Goal: Task Accomplishment & Management: Use online tool/utility

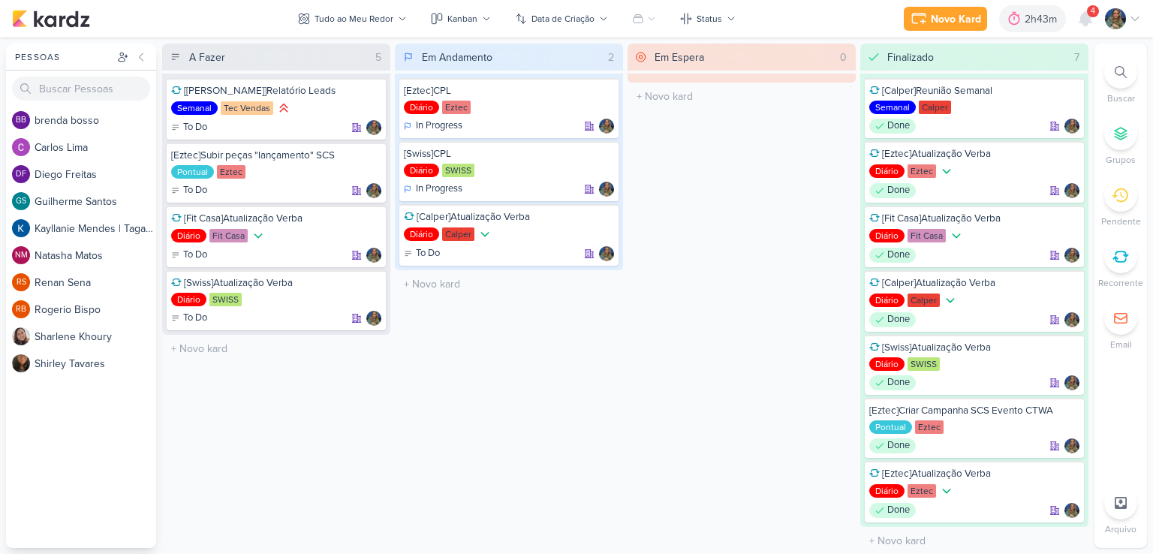
drag, startPoint x: 687, startPoint y: 295, endPoint x: 739, endPoint y: 286, distance: 52.6
click at [739, 286] on div "Em Espera 0 O título do kard deve ter menos que 100 caracteres" at bounding box center [741, 296] width 228 height 504
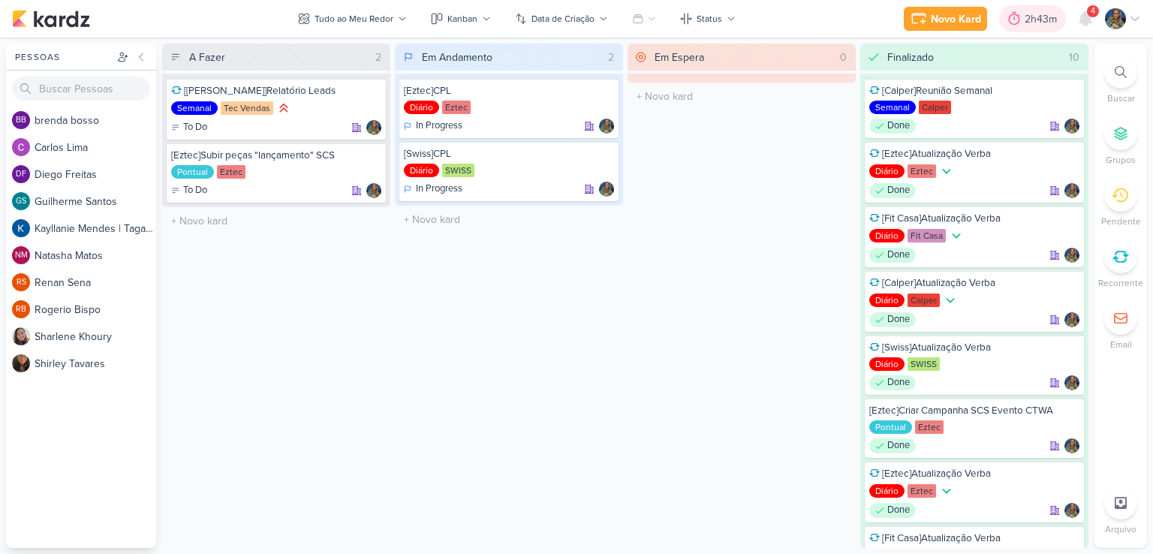
click at [1041, 25] on div "2h43m" at bounding box center [1043, 19] width 37 height 16
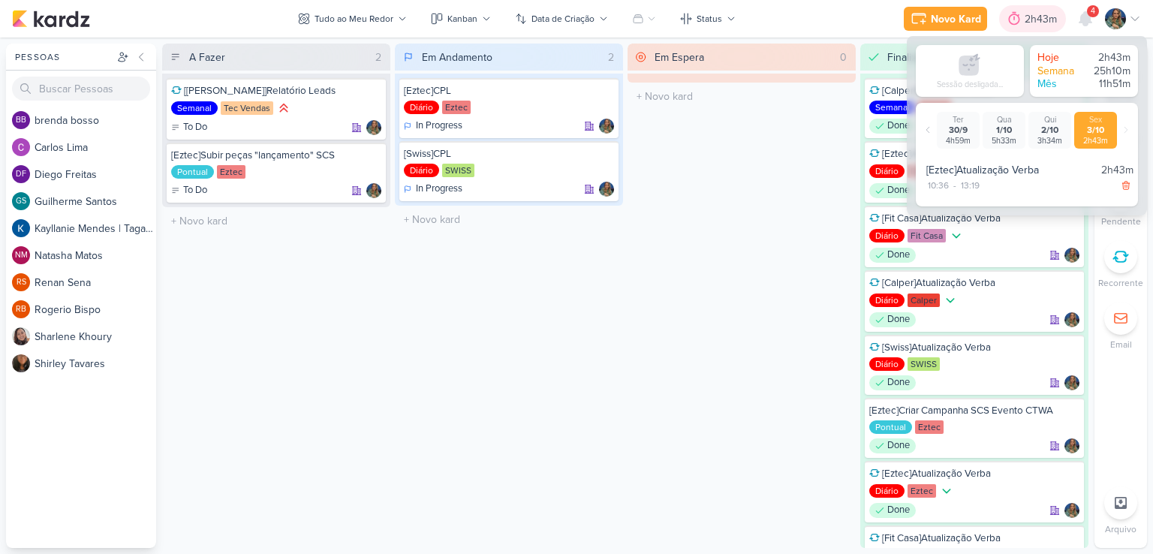
click at [1038, 20] on div "2h43m" at bounding box center [1043, 19] width 37 height 16
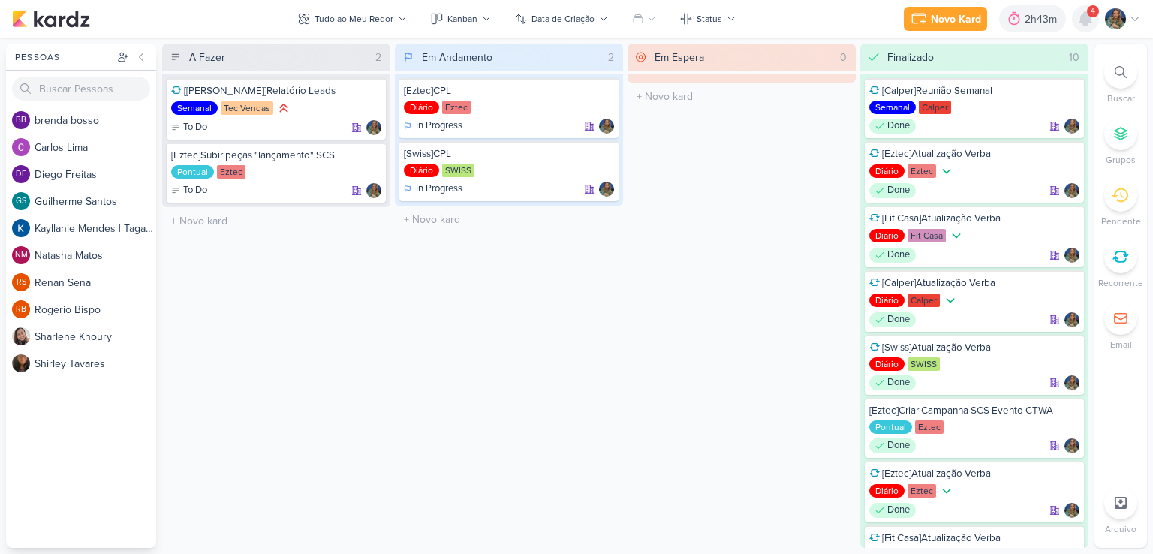
click at [1084, 21] on icon at bounding box center [1085, 19] width 12 height 14
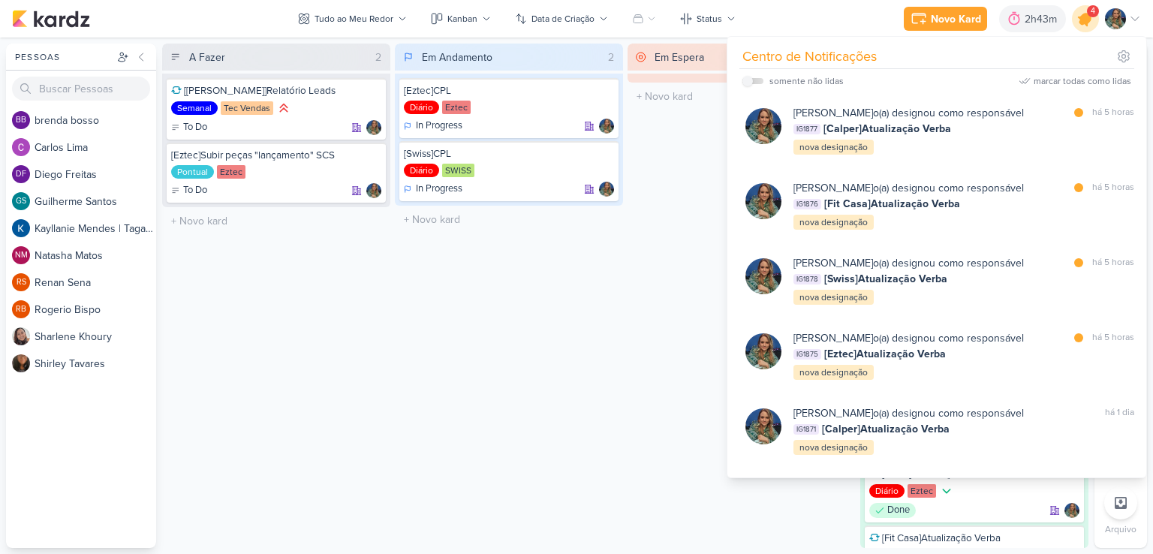
click at [1084, 21] on icon at bounding box center [1085, 19] width 18 height 18
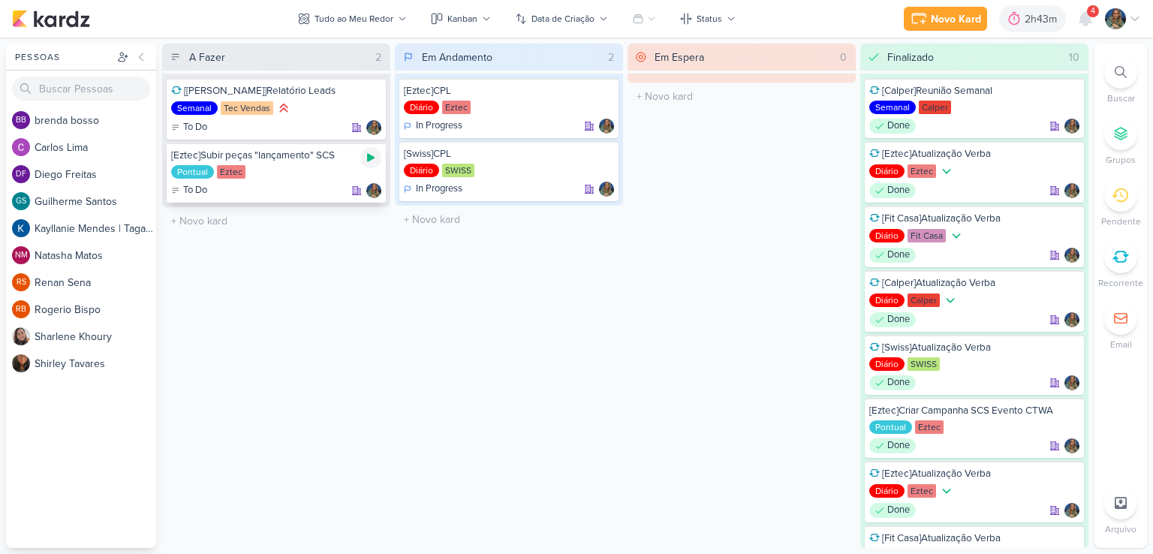
click at [378, 156] on div at bounding box center [370, 157] width 21 height 21
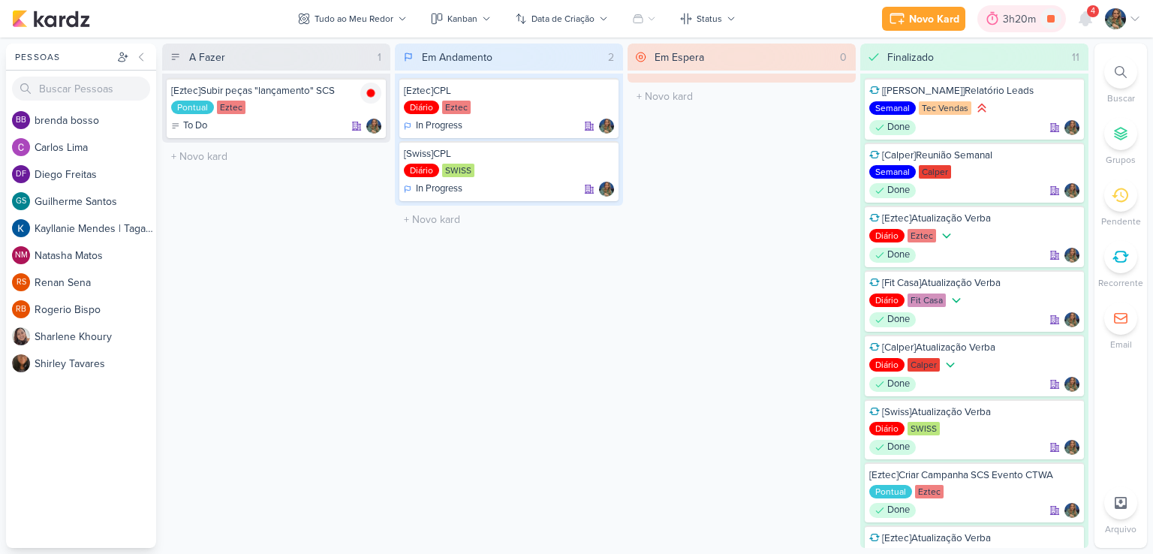
click at [1001, 15] on div at bounding box center [992, 19] width 21 height 24
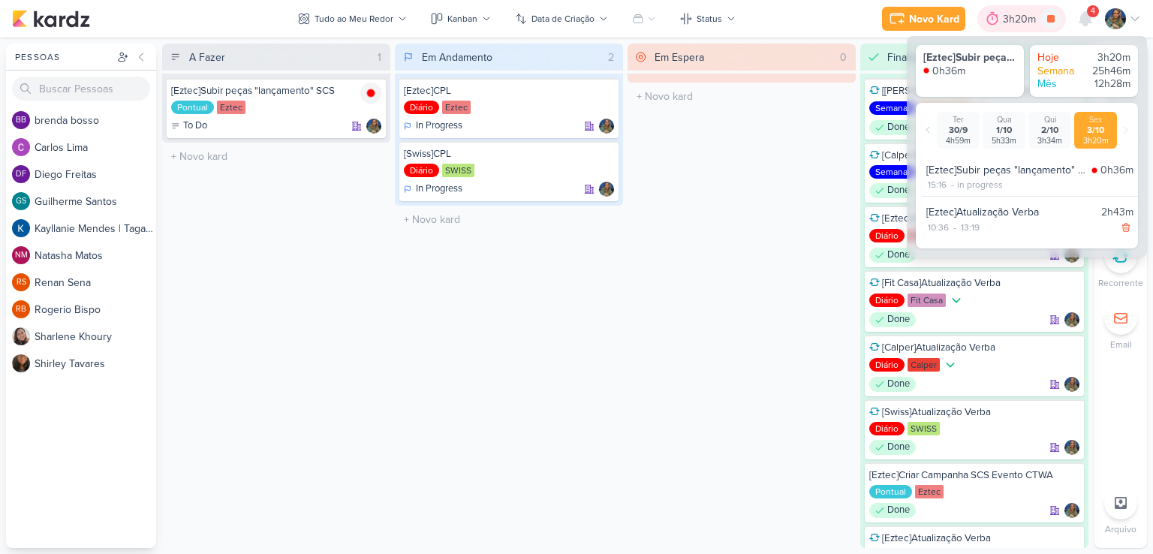
click at [1001, 15] on div at bounding box center [992, 19] width 21 height 24
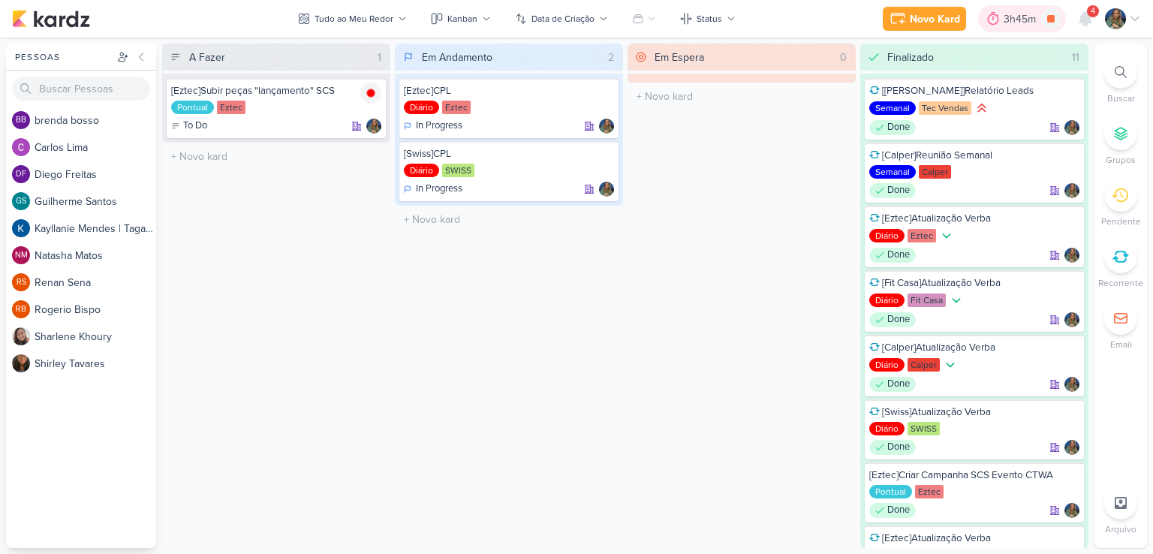
click at [1019, 19] on div "3h45m" at bounding box center [1022, 19] width 37 height 16
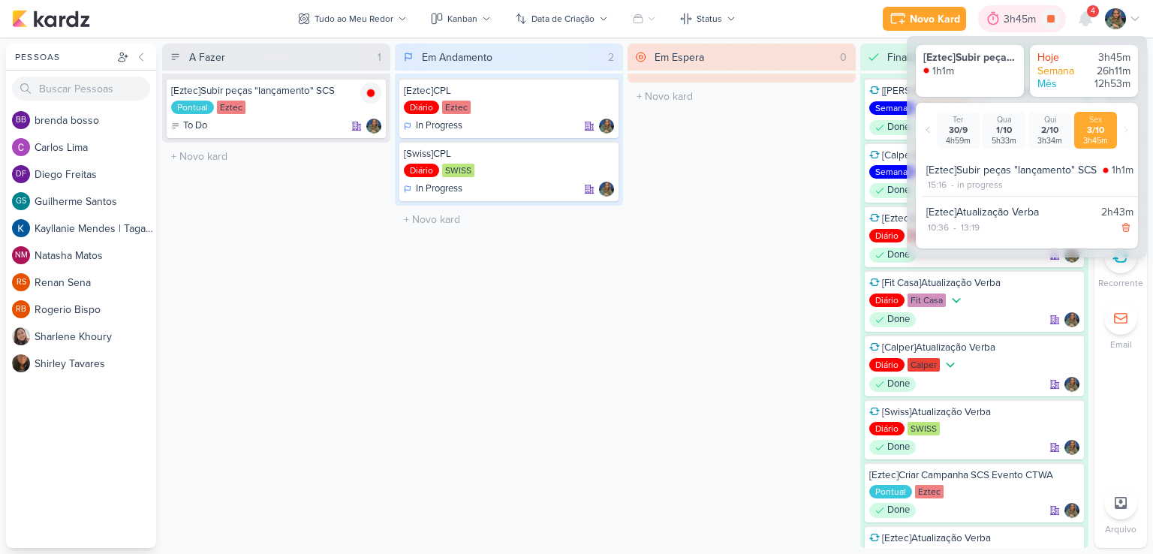
click at [1019, 19] on div "3h45m" at bounding box center [1022, 19] width 37 height 16
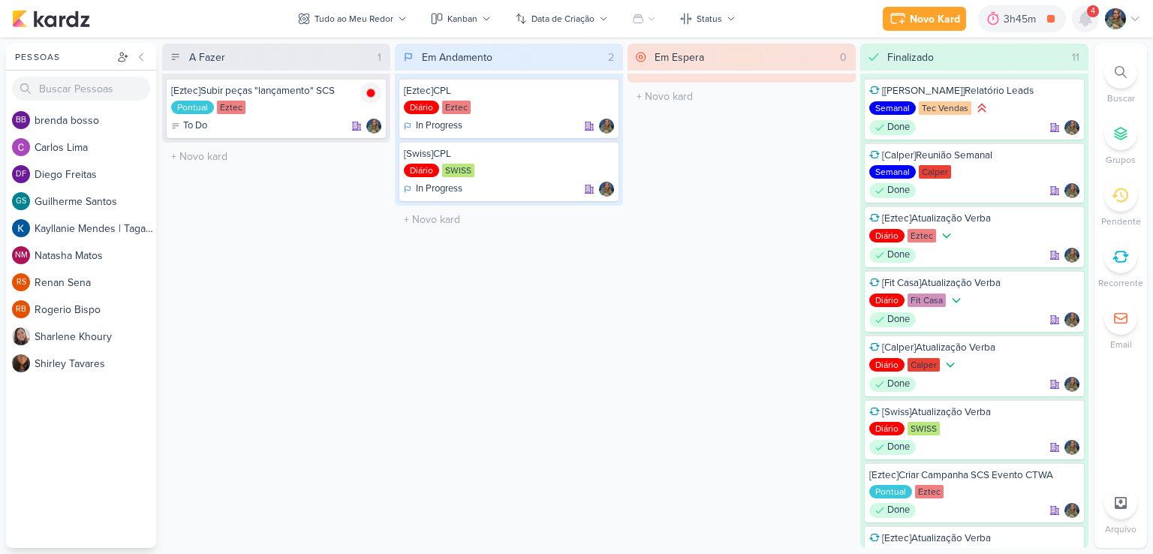
click at [1088, 20] on icon at bounding box center [1085, 19] width 12 height 14
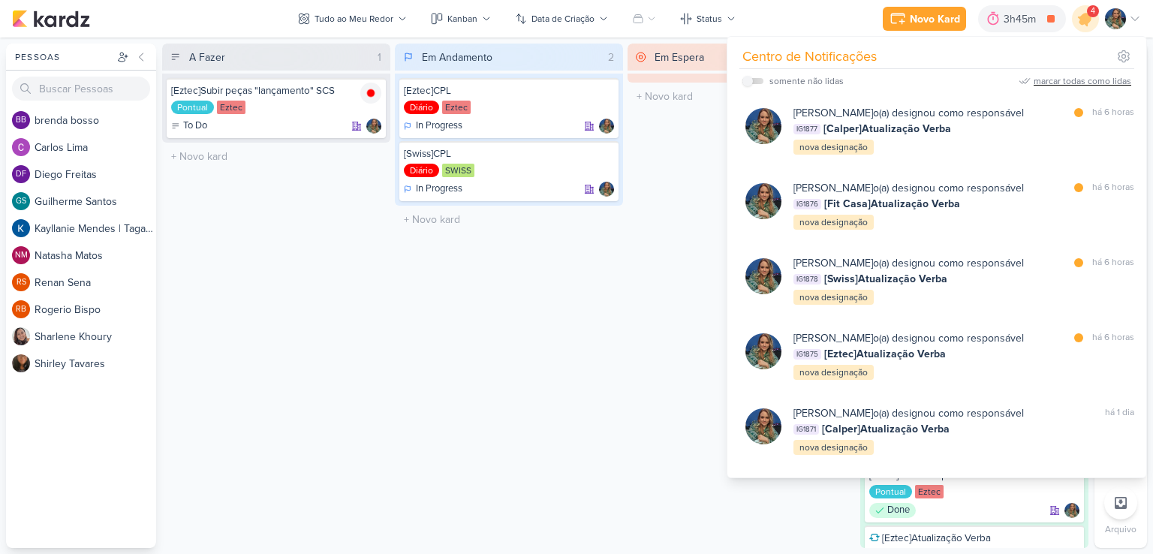
click at [1088, 78] on div "marcar todas como lidas" at bounding box center [1083, 81] width 98 height 14
click at [769, 17] on div "Novo Kard Ctrl + k 3h45m [Eztec]Subir peças "lançamento" SCS 1h1m Hoje 3h45m Se…" at bounding box center [576, 19] width 1129 height 38
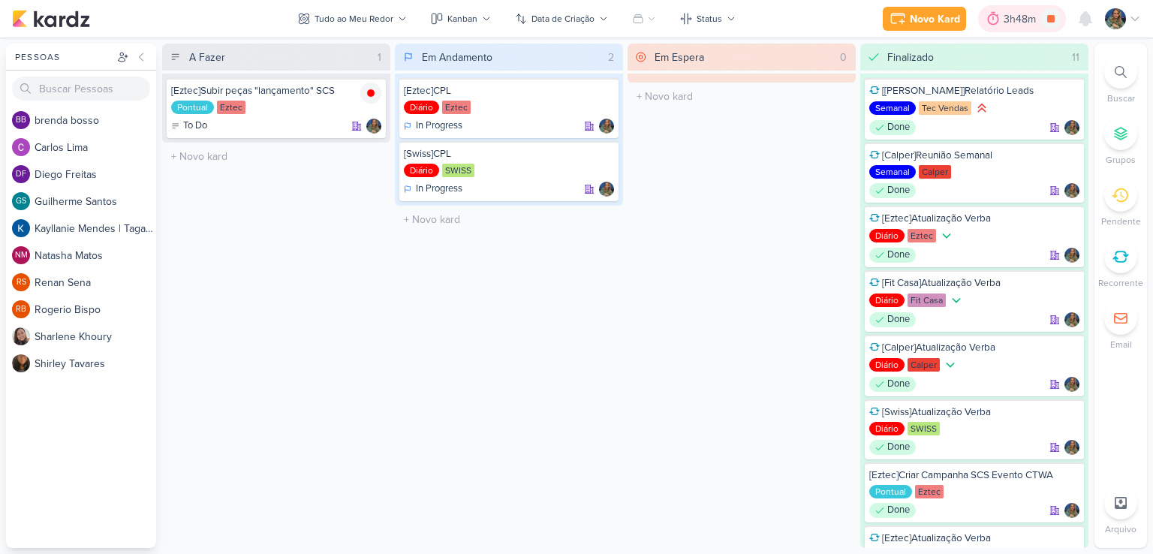
click at [992, 20] on icon at bounding box center [993, 18] width 15 height 15
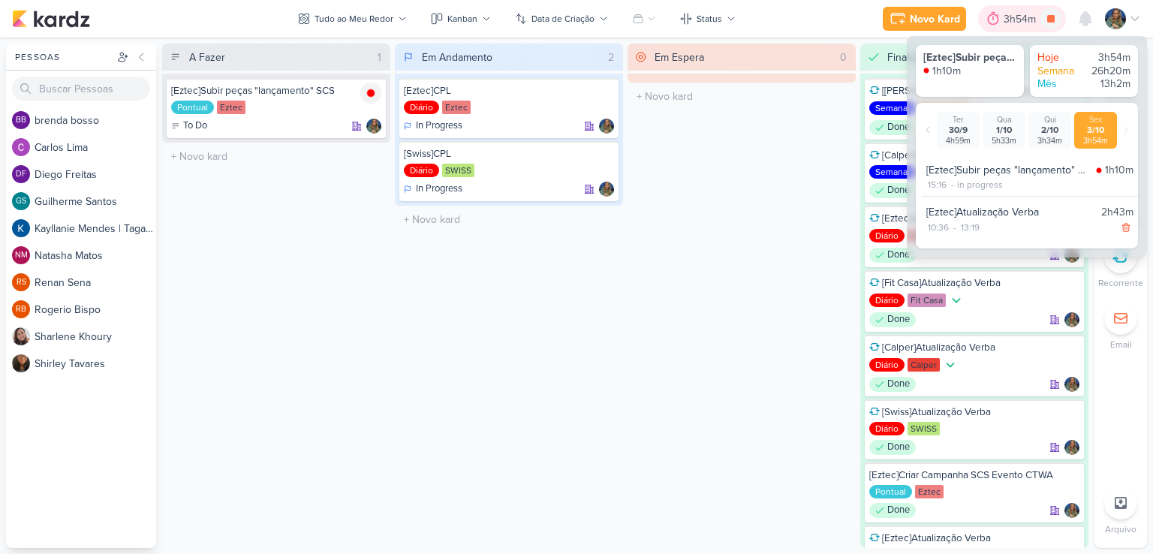
click at [992, 20] on icon at bounding box center [993, 18] width 15 height 15
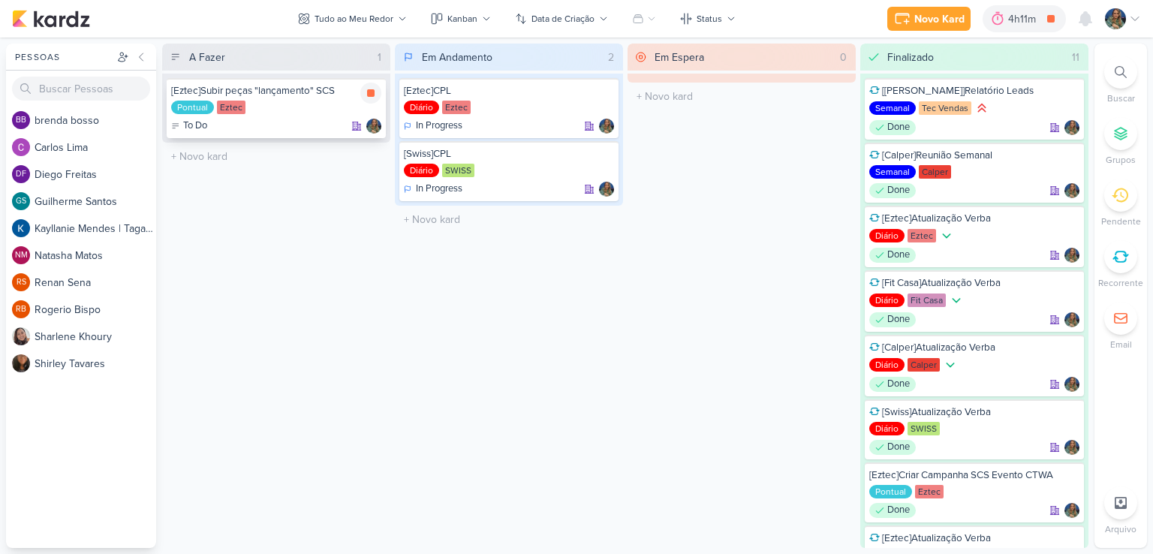
click at [370, 95] on icon at bounding box center [371, 93] width 8 height 8
click at [1023, 26] on div at bounding box center [1018, 19] width 21 height 24
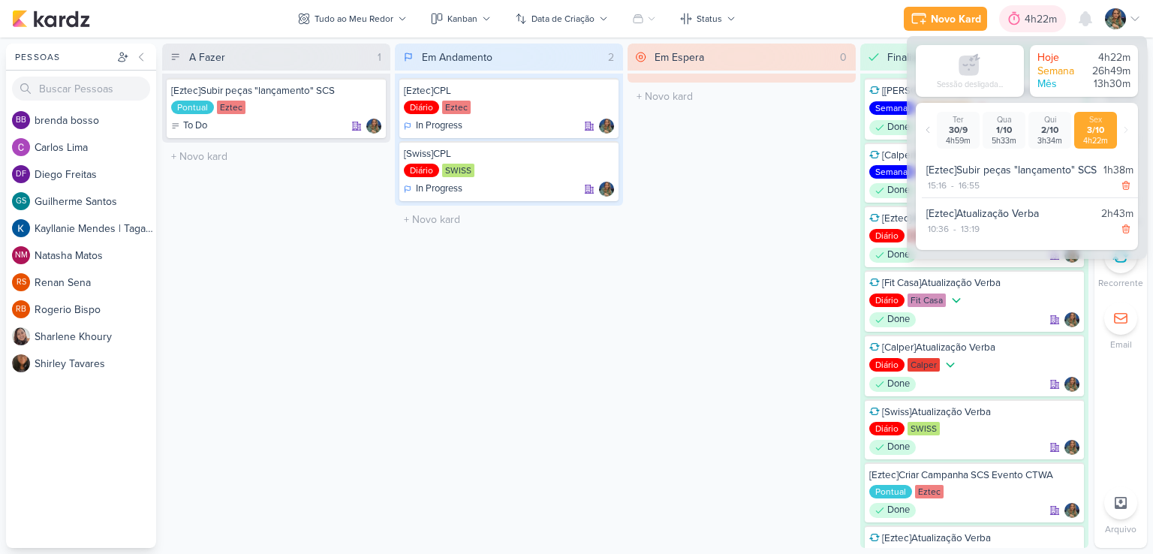
click at [1023, 26] on div "4h22m" at bounding box center [1032, 18] width 67 height 27
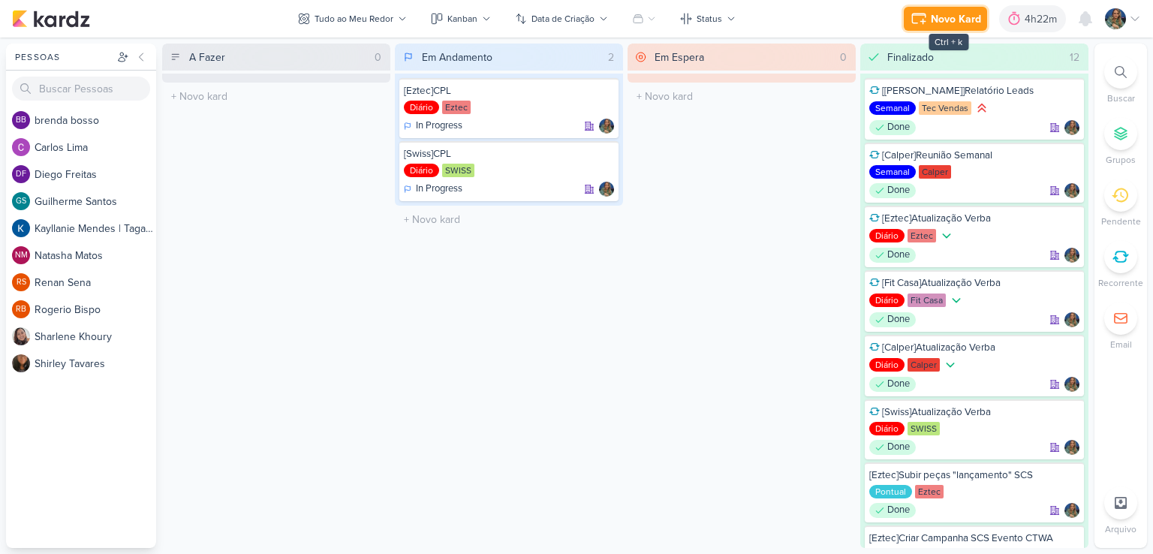
click at [949, 21] on div "Novo Kard" at bounding box center [956, 19] width 50 height 16
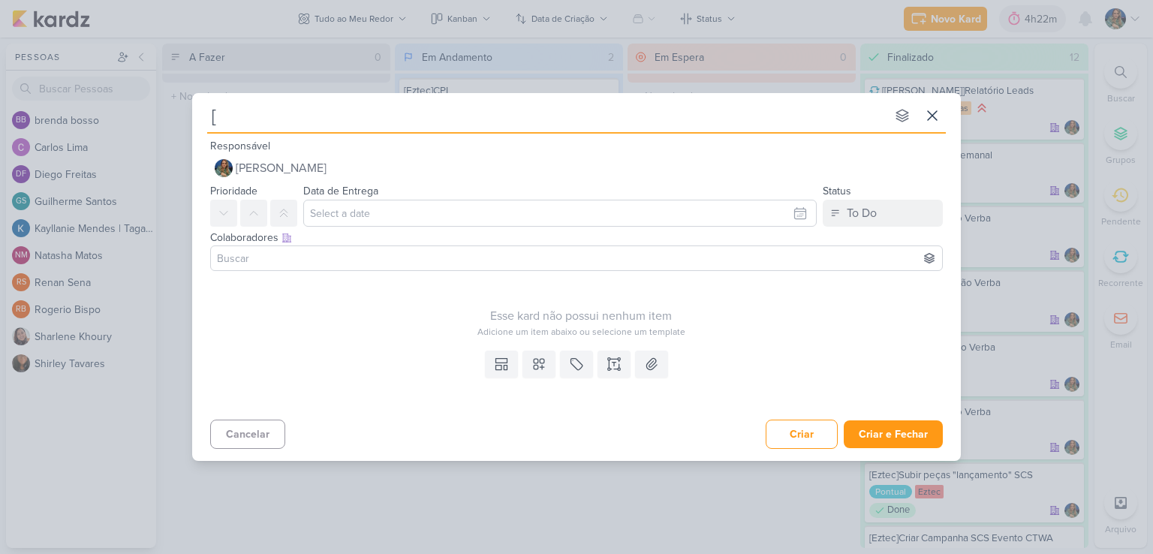
type input "[C"
type input "[Cal"
type input "[Calper"
type input "[Calper]"
type input "[Calper]Estruturar ca"
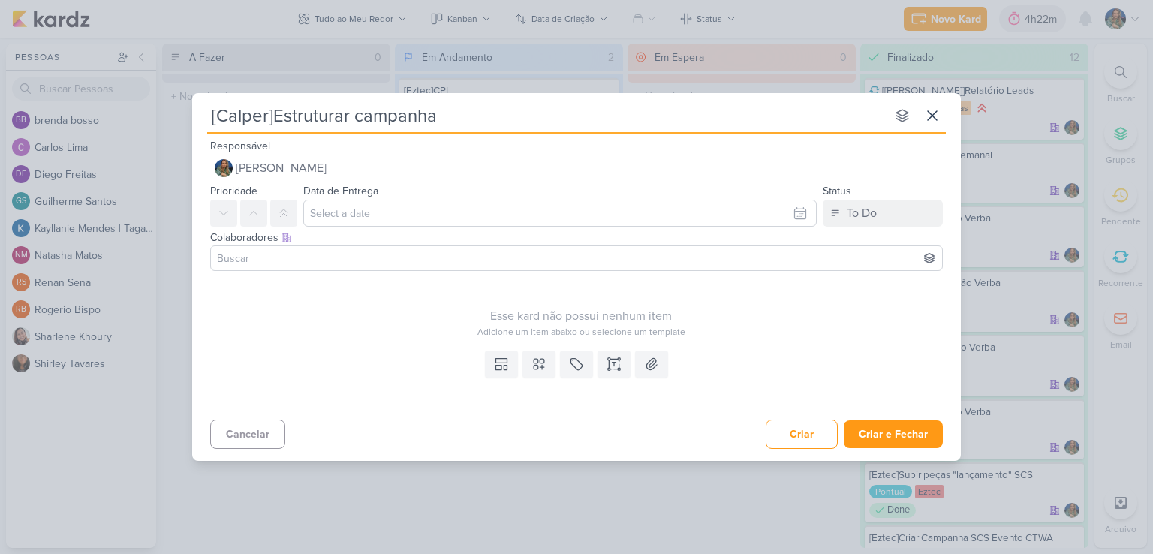
type input "[Calper]Estruturar campanhas"
type input "[Calper]Estruturar campanha"
type input "[Calper]Estruturar"
type input "[Calper]Estruturar Campanha"
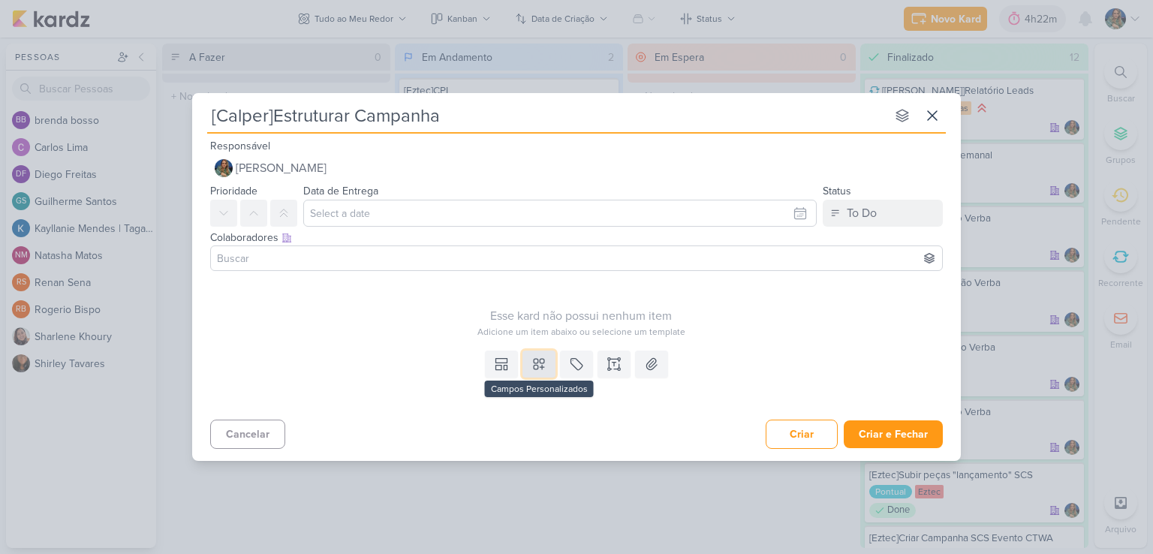
click at [537, 352] on button at bounding box center [538, 364] width 33 height 27
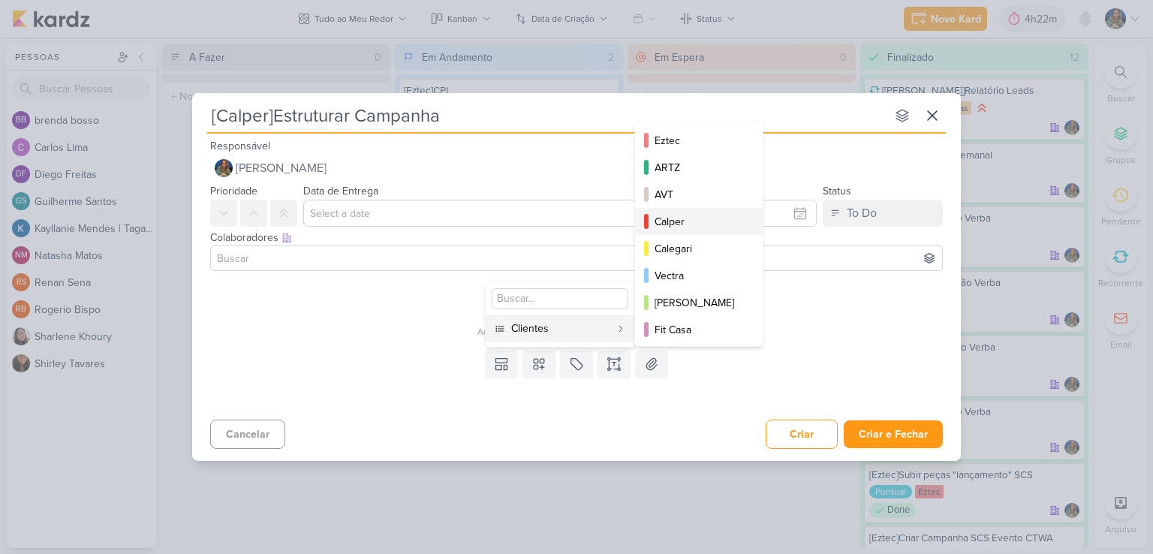
click at [676, 217] on div "Calper" at bounding box center [700, 222] width 90 height 16
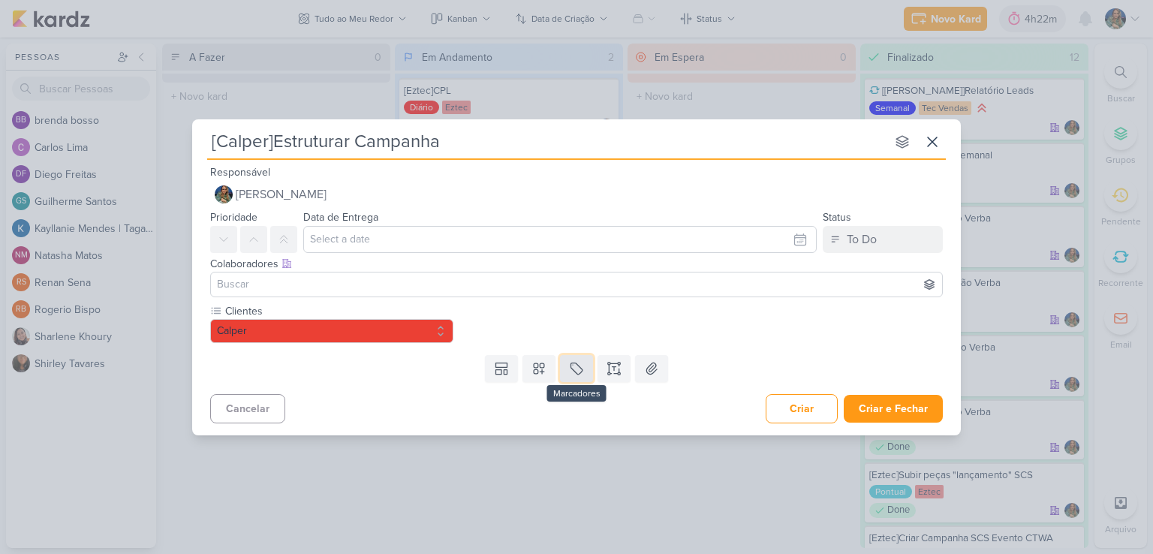
click at [576, 370] on icon at bounding box center [576, 368] width 15 height 15
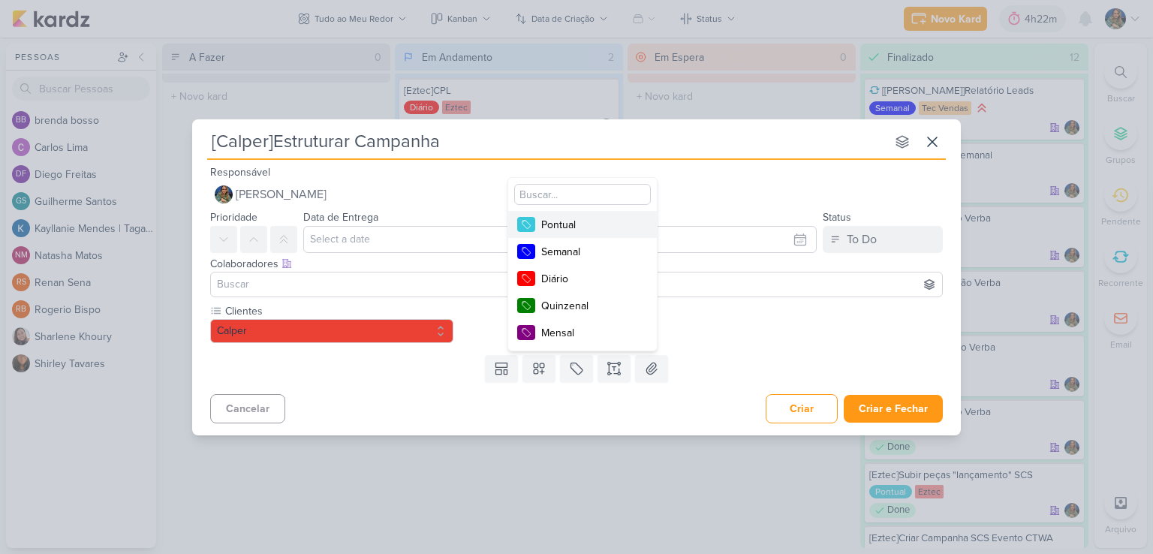
click at [573, 232] on button "Pontual" at bounding box center [582, 224] width 149 height 27
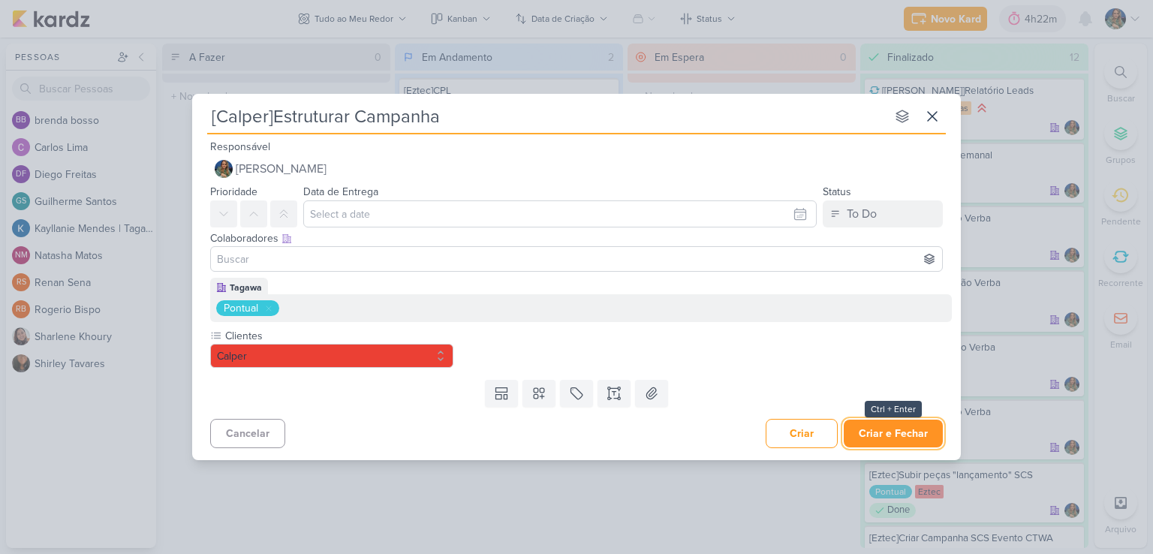
click at [868, 435] on button "Criar e Fechar" at bounding box center [893, 434] width 99 height 28
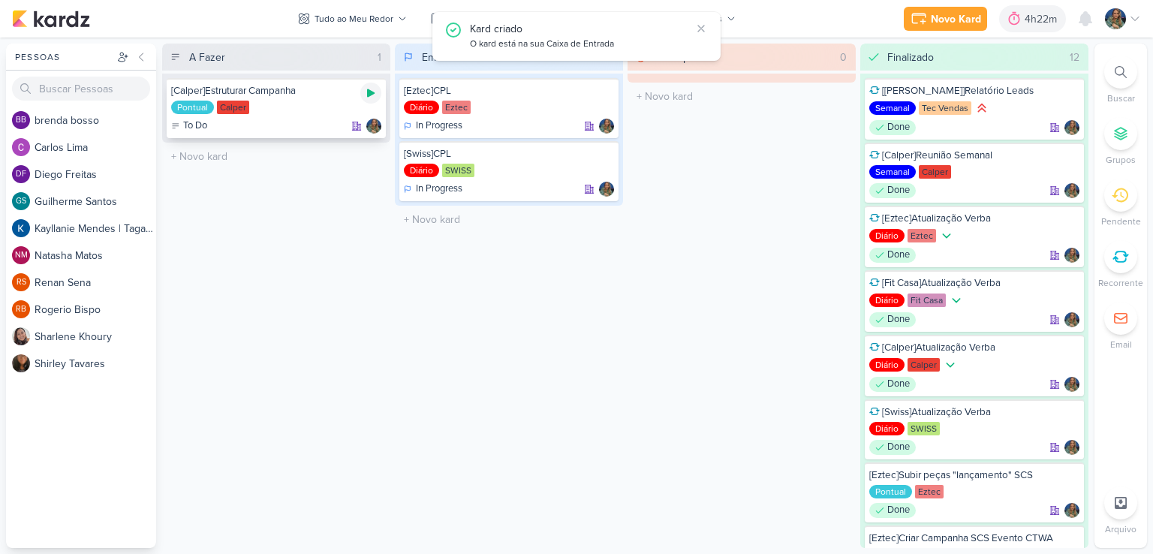
click at [368, 95] on icon at bounding box center [371, 93] width 8 height 8
click at [1021, 17] on div "4h22m" at bounding box center [1022, 19] width 37 height 16
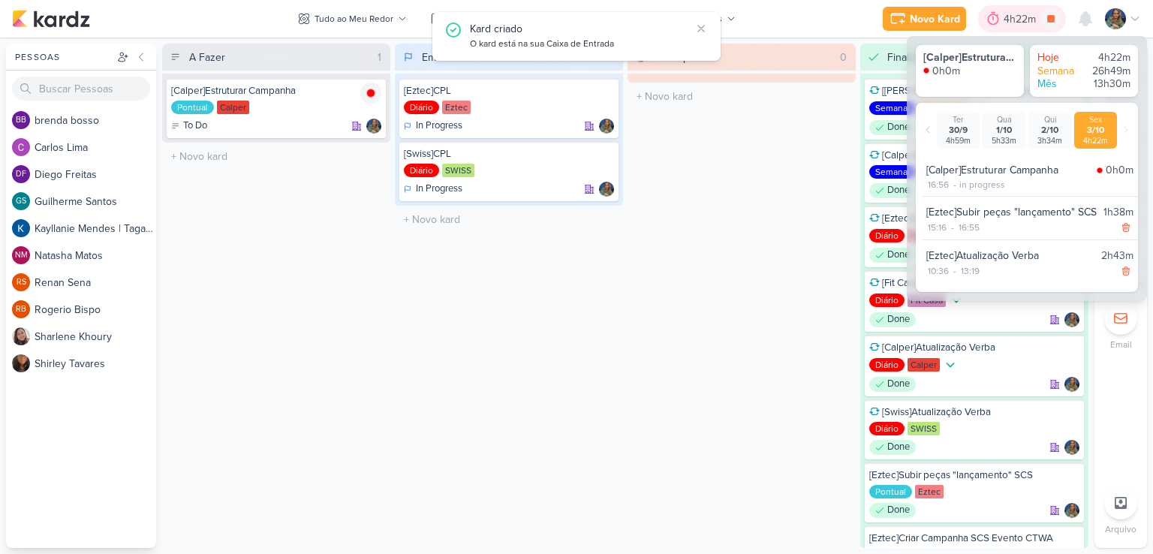
click at [1021, 17] on div "4h22m" at bounding box center [1022, 19] width 37 height 16
